Goal: Check status: Check status

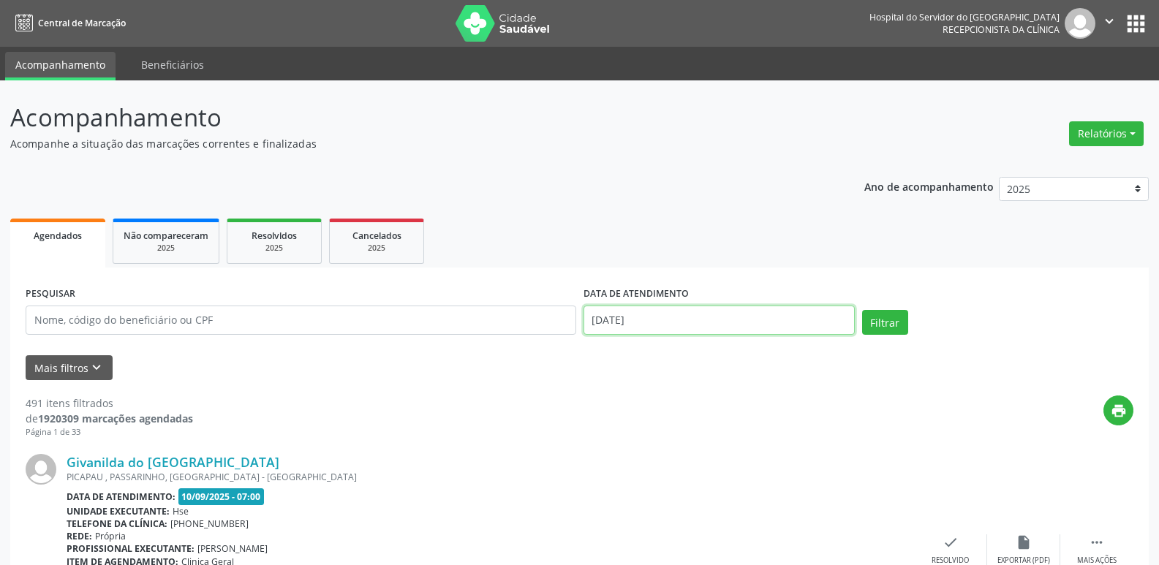
click at [661, 321] on body "Central de Marcação Hospital do Servidor do [GEOGRAPHIC_DATA] Recepcionista da …" at bounding box center [579, 282] width 1159 height 565
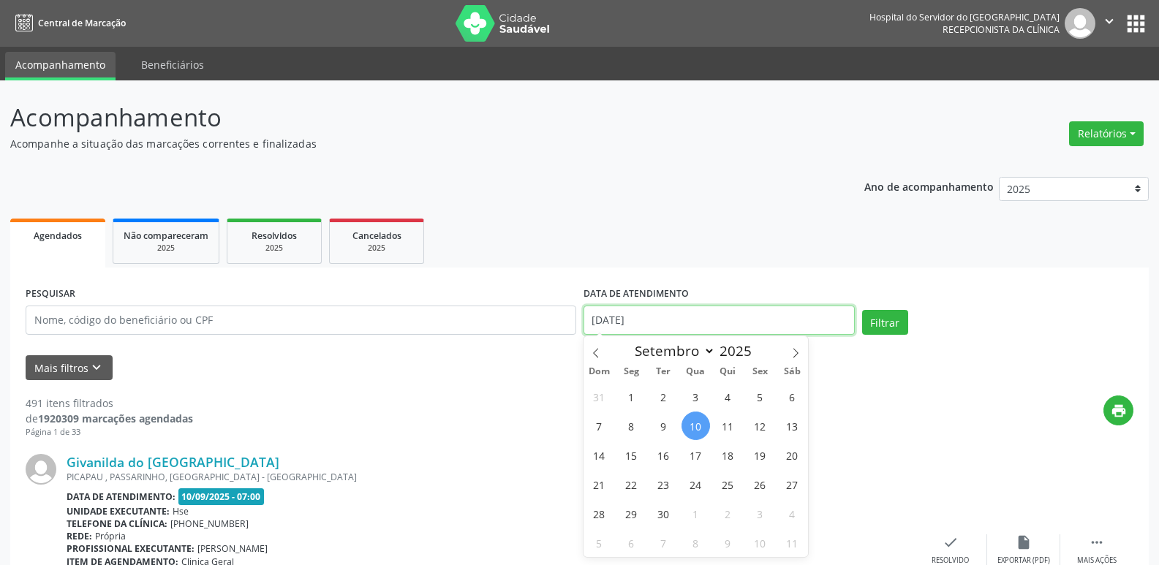
click at [661, 321] on input "[DATE]" at bounding box center [719, 320] width 271 height 29
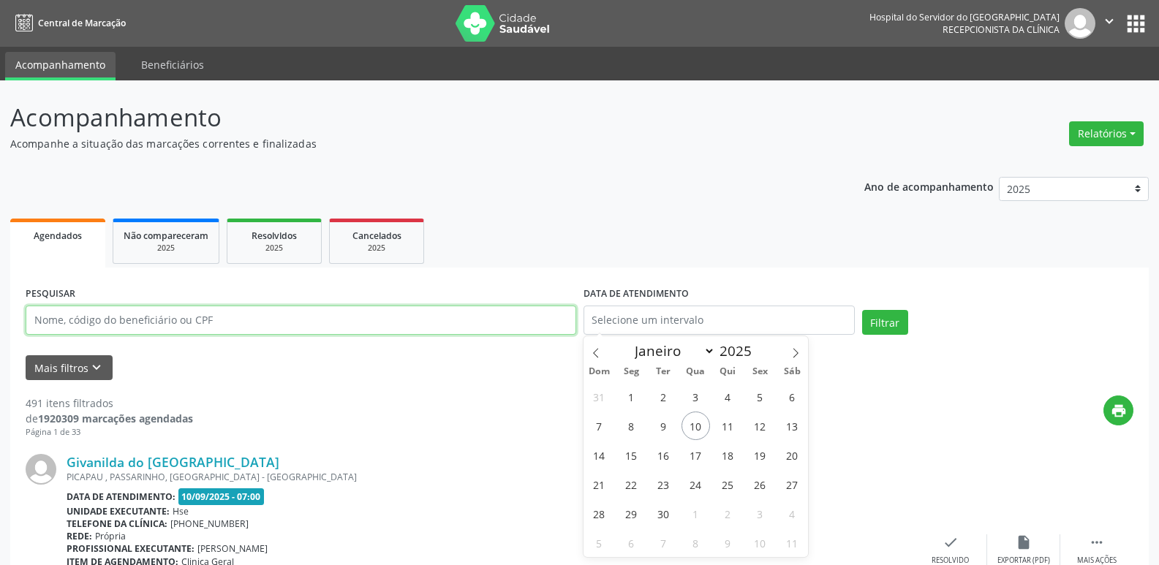
click at [192, 329] on input "text" at bounding box center [301, 320] width 551 height 29
paste input "882.081.684-91"
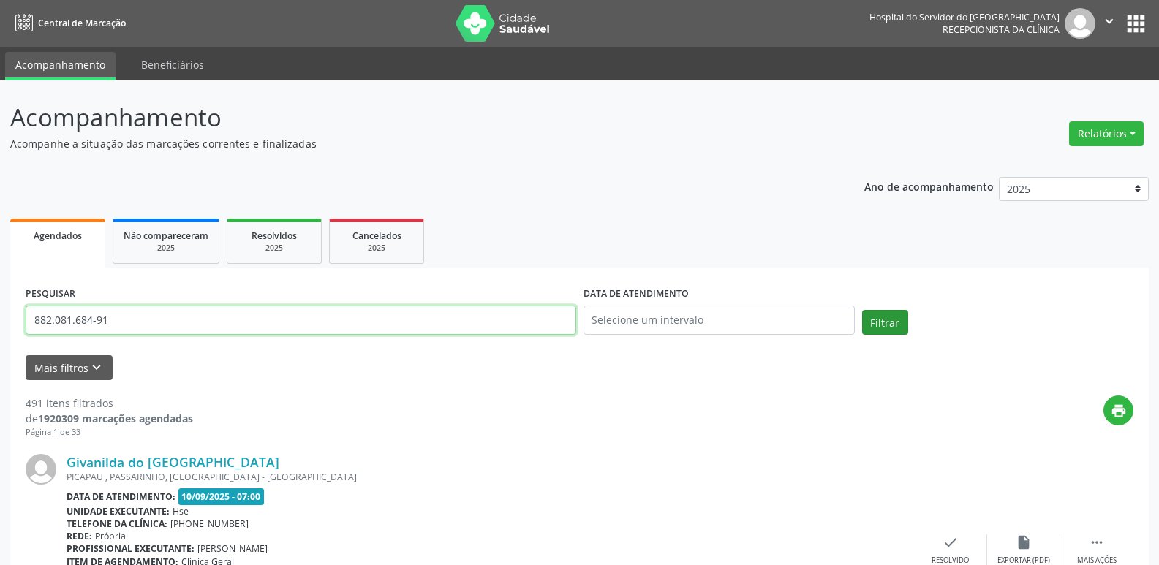
type input "882.081.684-91"
click at [889, 323] on button "Filtrar" at bounding box center [885, 322] width 46 height 25
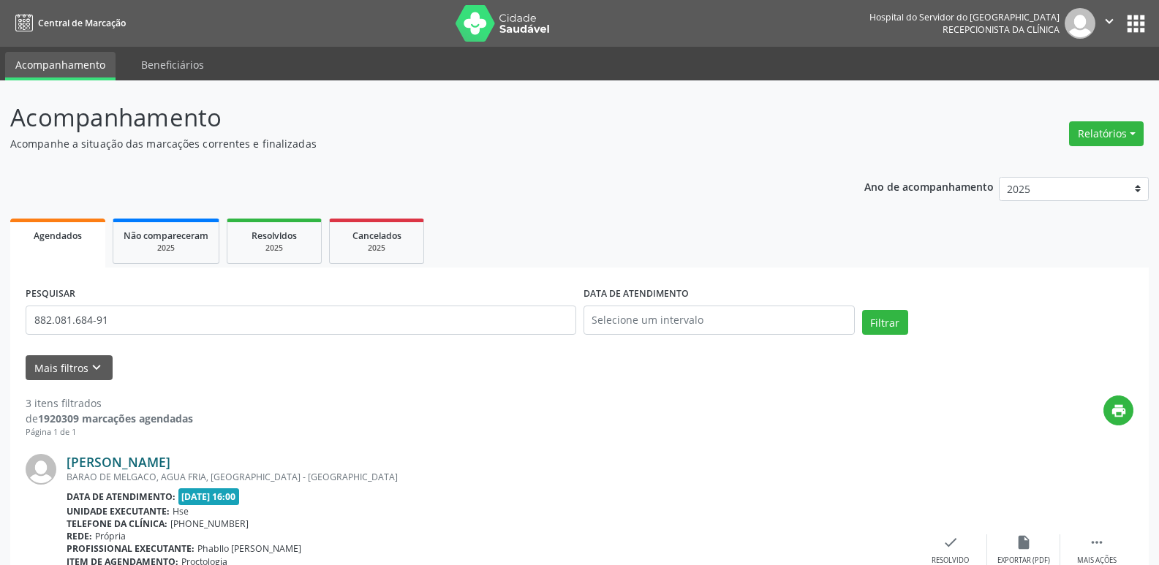
click at [170, 465] on link "[PERSON_NAME]" at bounding box center [119, 462] width 104 height 16
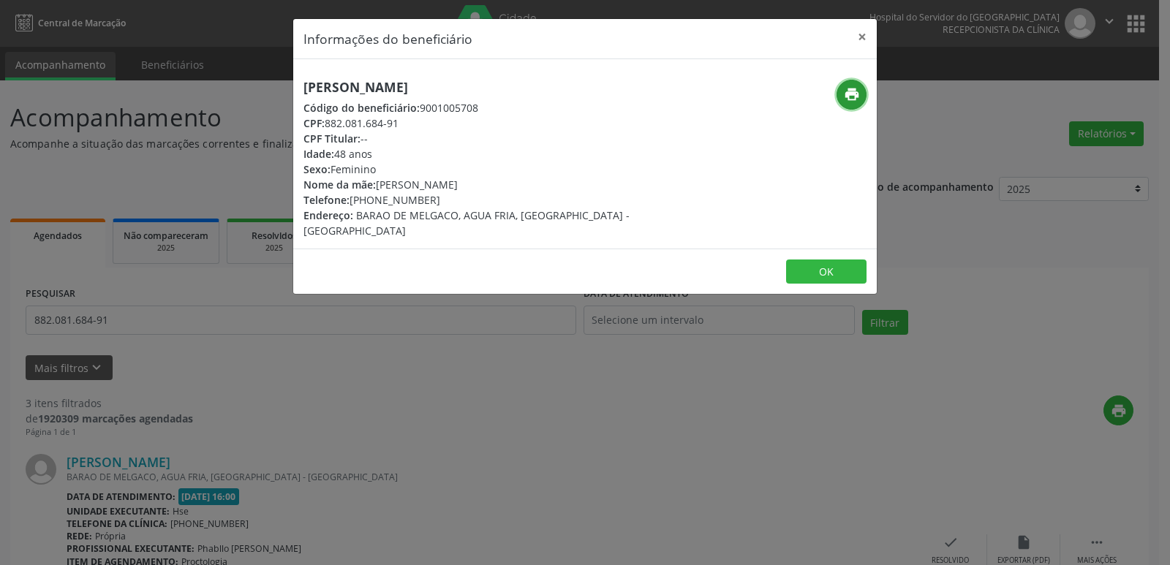
click at [846, 96] on icon "print" at bounding box center [852, 94] width 16 height 16
click at [860, 36] on button "×" at bounding box center [862, 37] width 29 height 36
